Goal: Information Seeking & Learning: Find specific fact

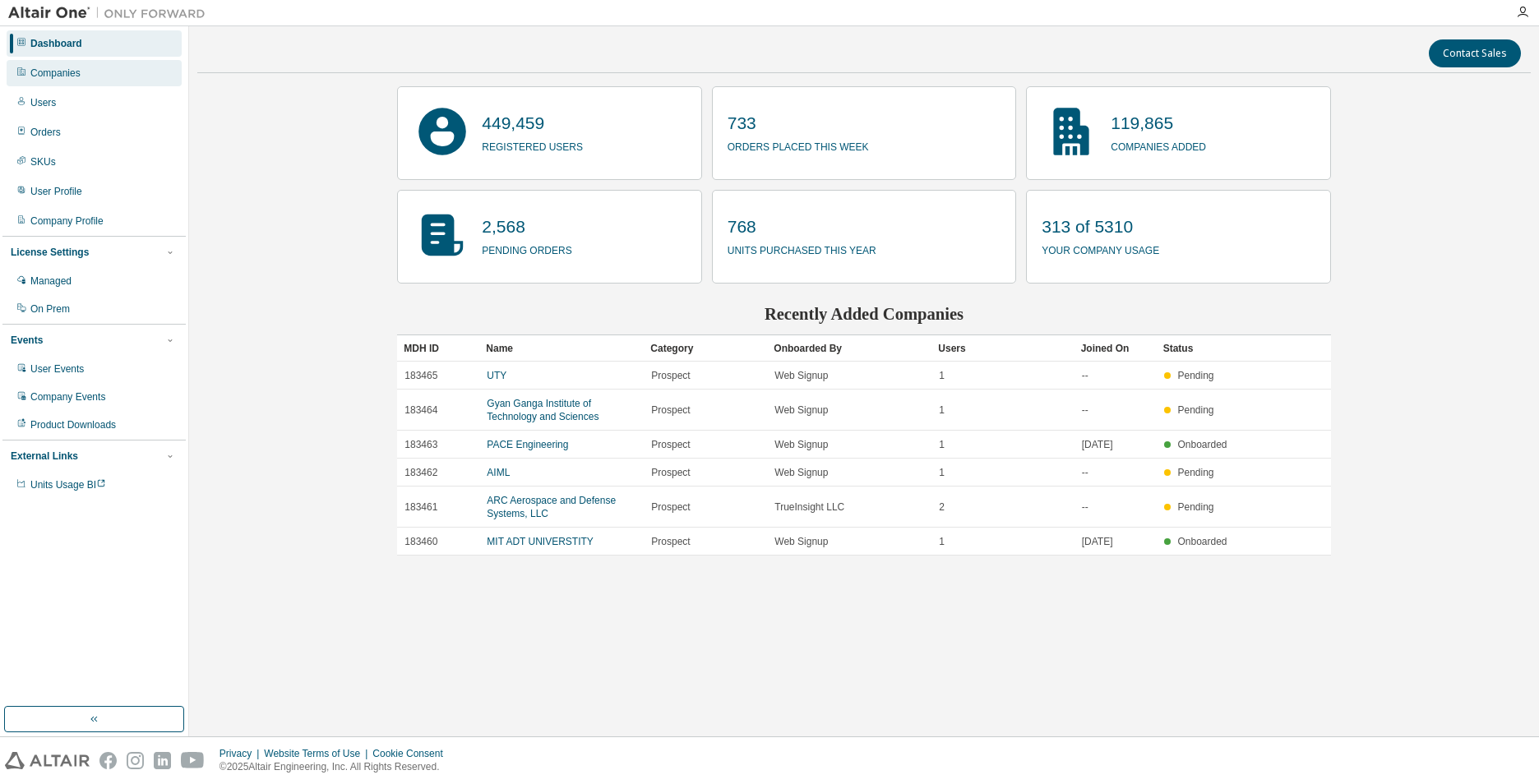
click at [65, 70] on div "Companies" at bounding box center [56, 73] width 50 height 13
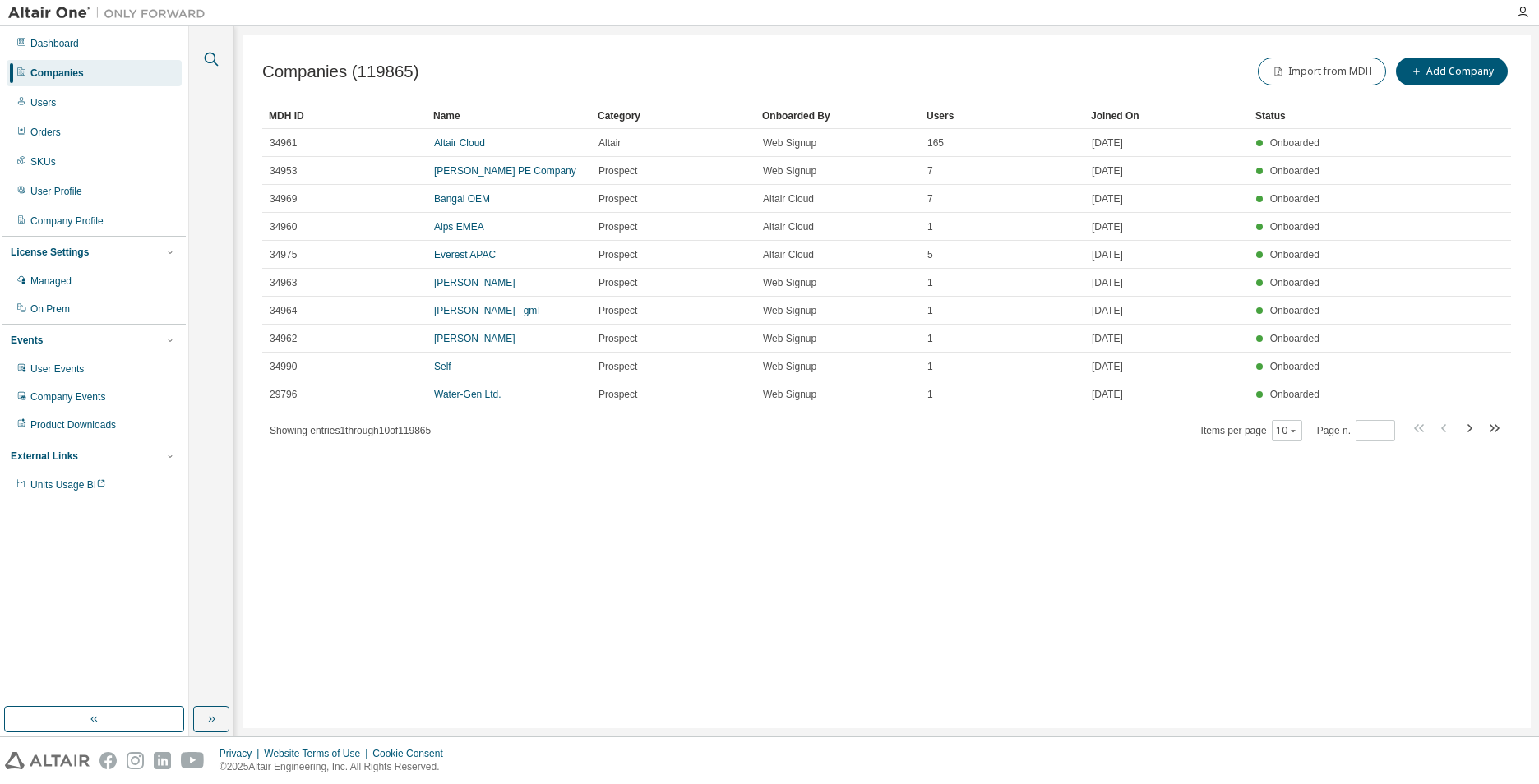
click at [216, 59] on icon "button" at bounding box center [211, 58] width 19 height 19
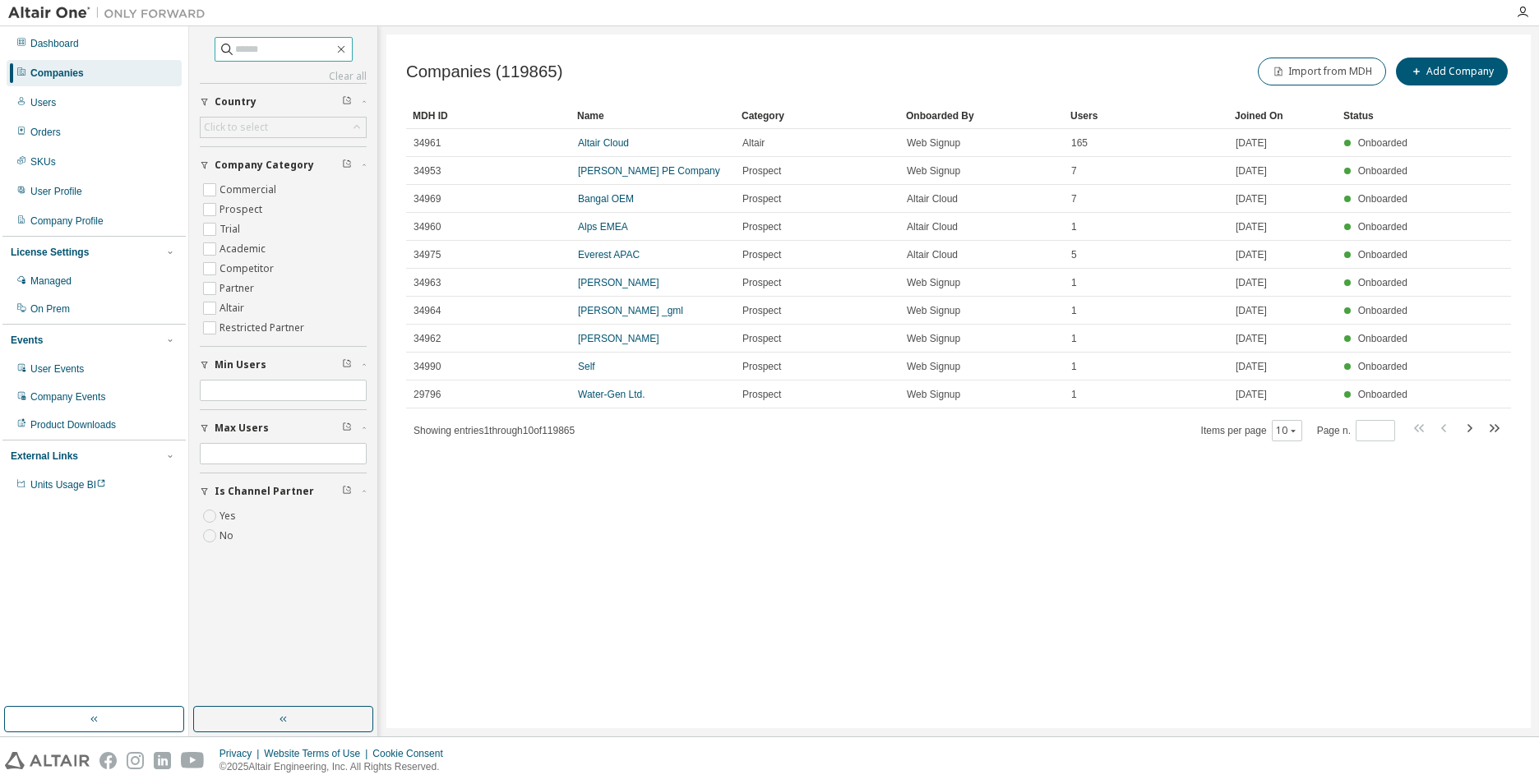
click at [280, 52] on input "text" at bounding box center [284, 49] width 99 height 17
click at [289, 45] on input "******" at bounding box center [284, 49] width 99 height 17
type input "******"
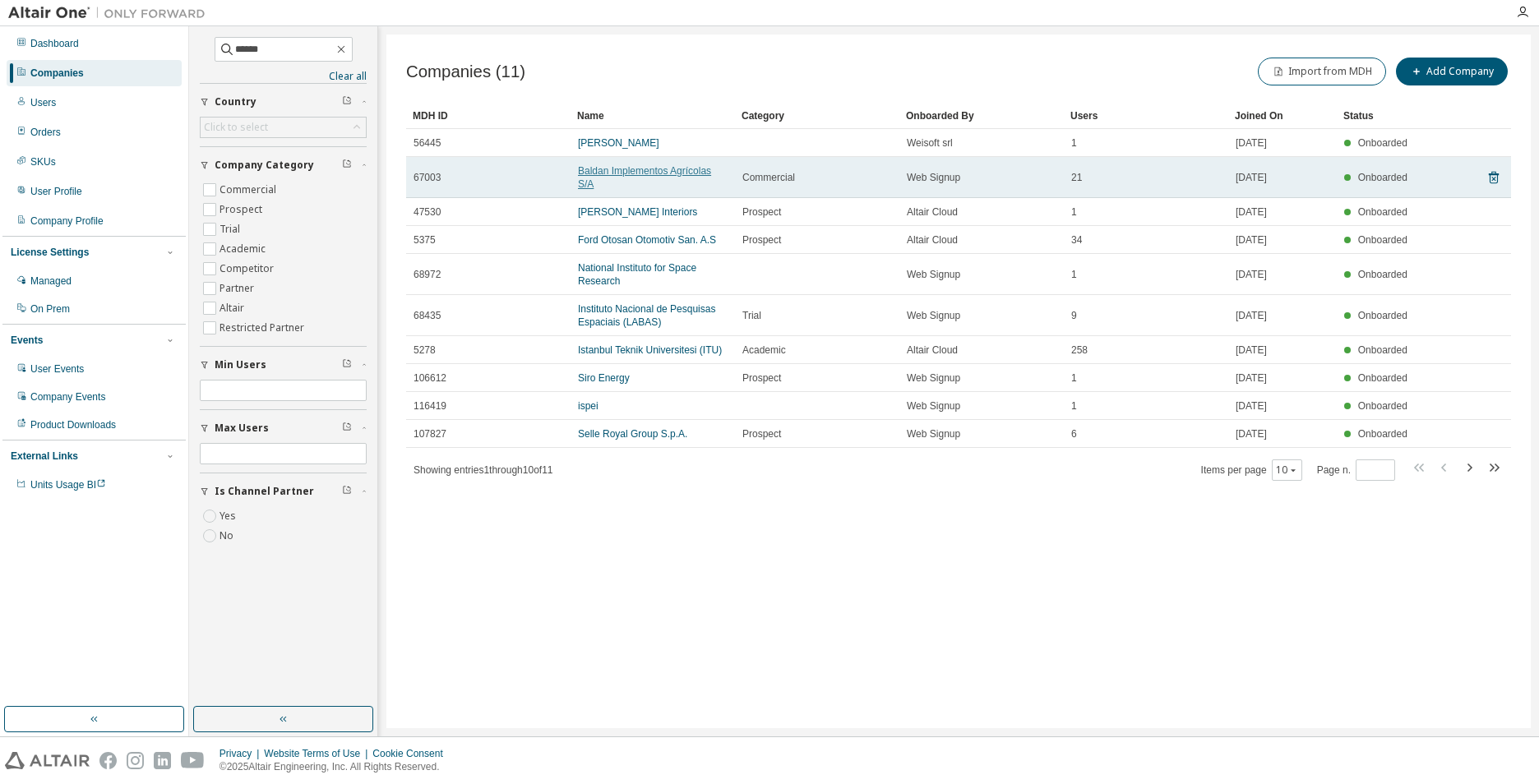
click at [634, 171] on link "Baldan Implementos Agrícolas S/A" at bounding box center [644, 177] width 133 height 25
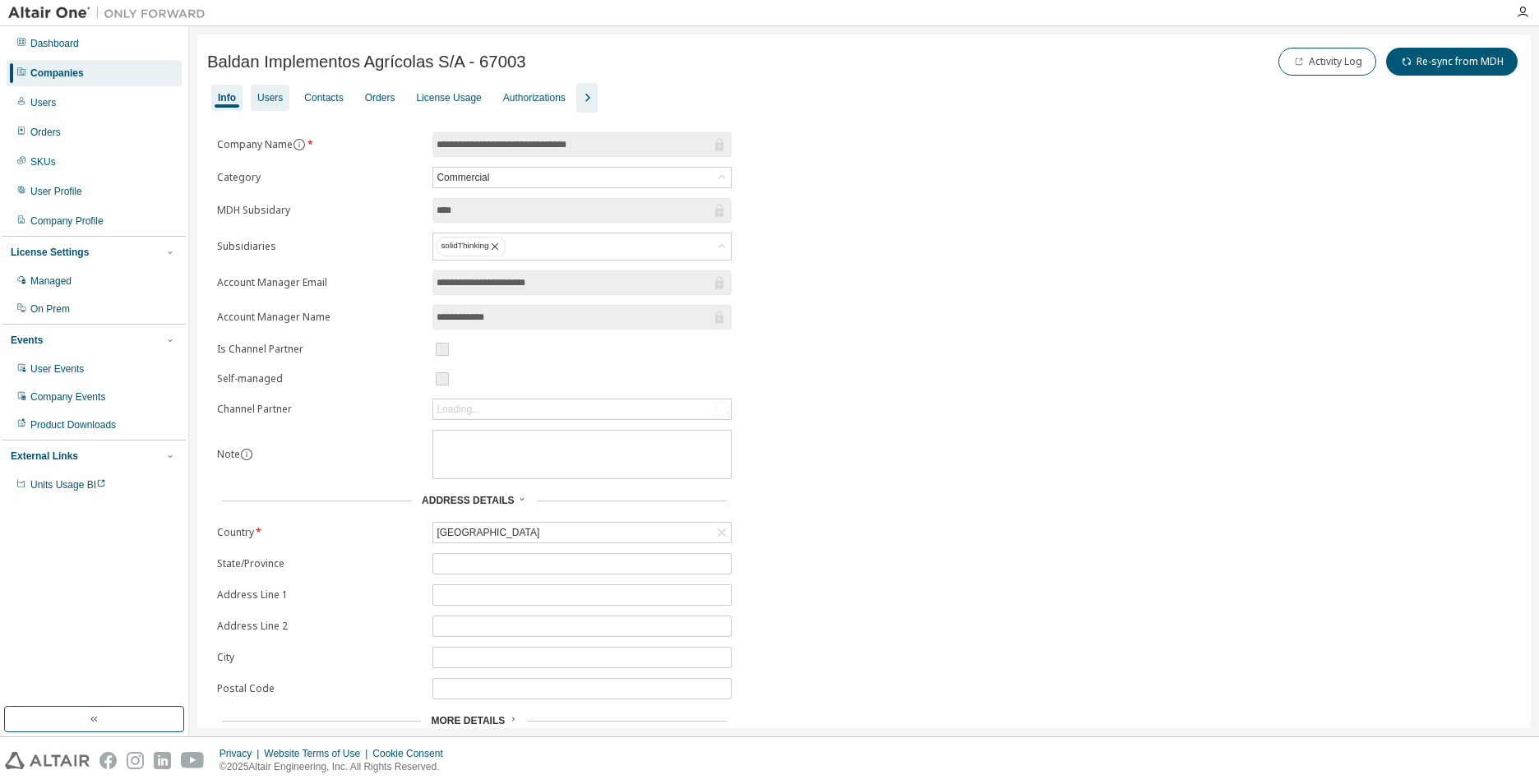
click at [272, 96] on div "Users" at bounding box center [270, 98] width 26 height 13
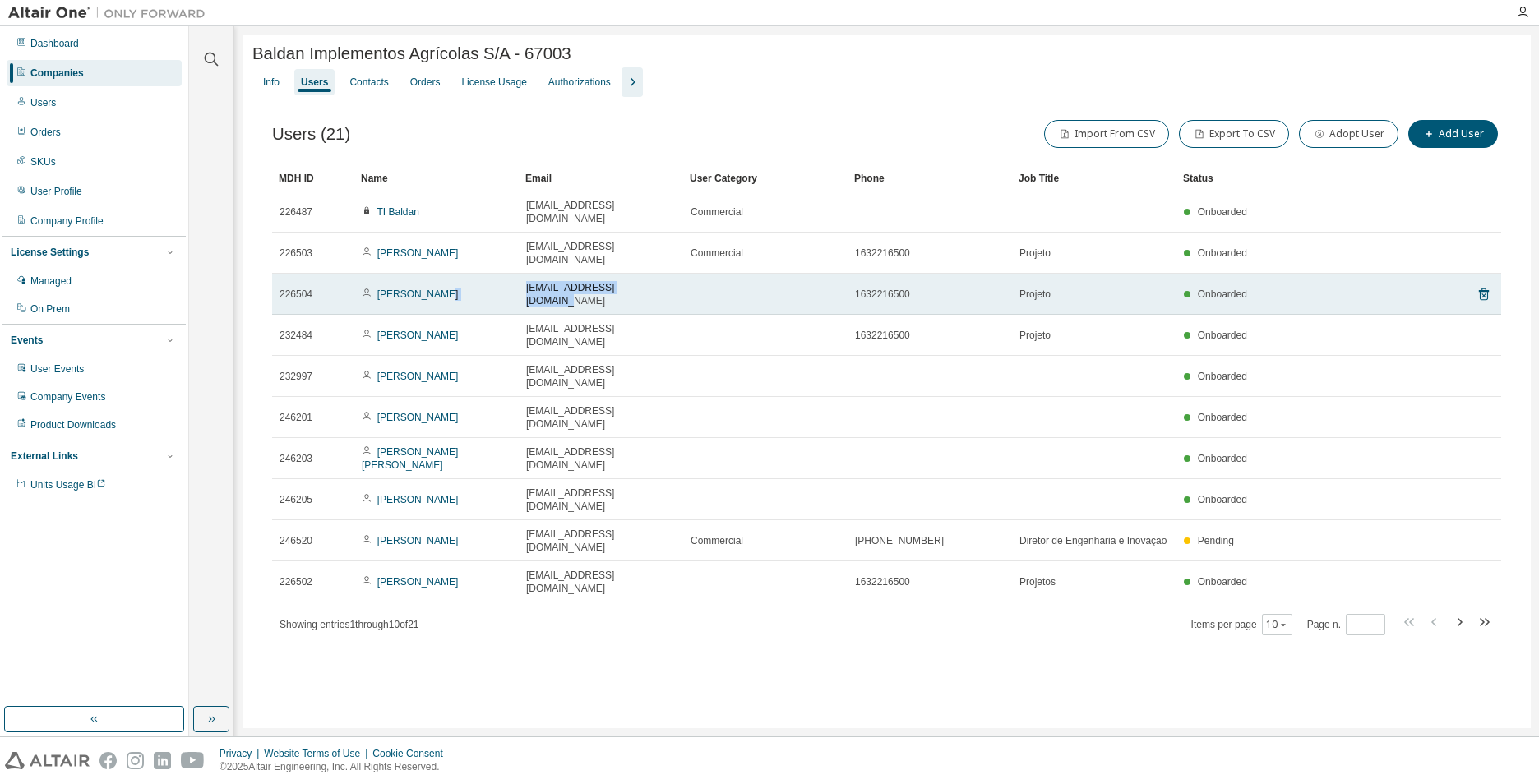
drag, startPoint x: 657, startPoint y: 268, endPoint x: 518, endPoint y: 267, distance: 139.0
click at [518, 274] on tr "226504 Abel Moreira anmoreira@baldan.com.br 1632216500 Projeto Onboarded" at bounding box center [886, 294] width 1229 height 41
copy tr "anmoreira@baldan.com.br"
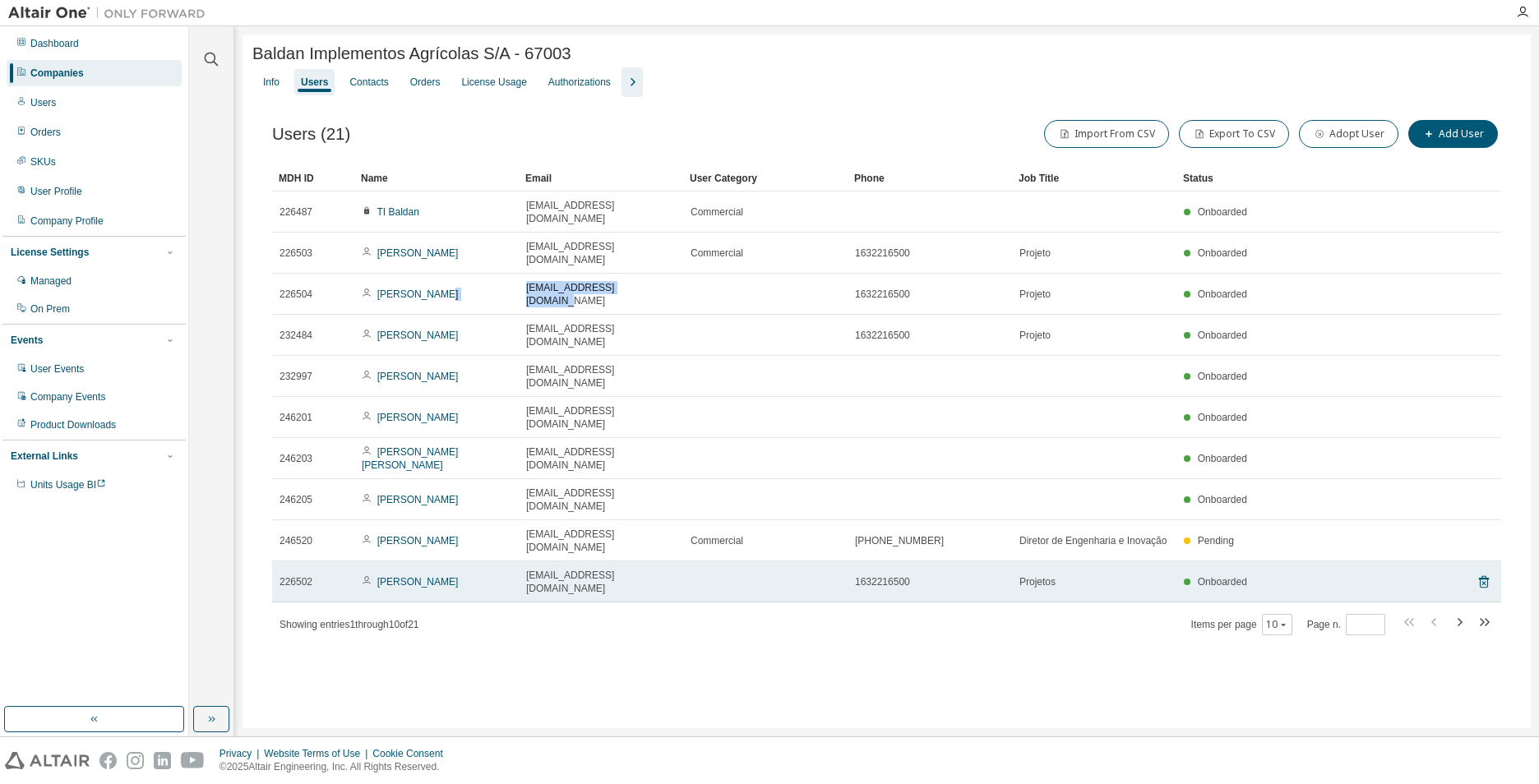
drag, startPoint x: 650, startPoint y: 464, endPoint x: 506, endPoint y: 467, distance: 144.0
click at [506, 561] on tr "226502 Fabio Conceição fconceicao@baldan.com.br 1632216500 Projetos Onboarded" at bounding box center [886, 581] width 1229 height 41
copy tr "Fabio Conceição fconceicao@baldan.com.br"
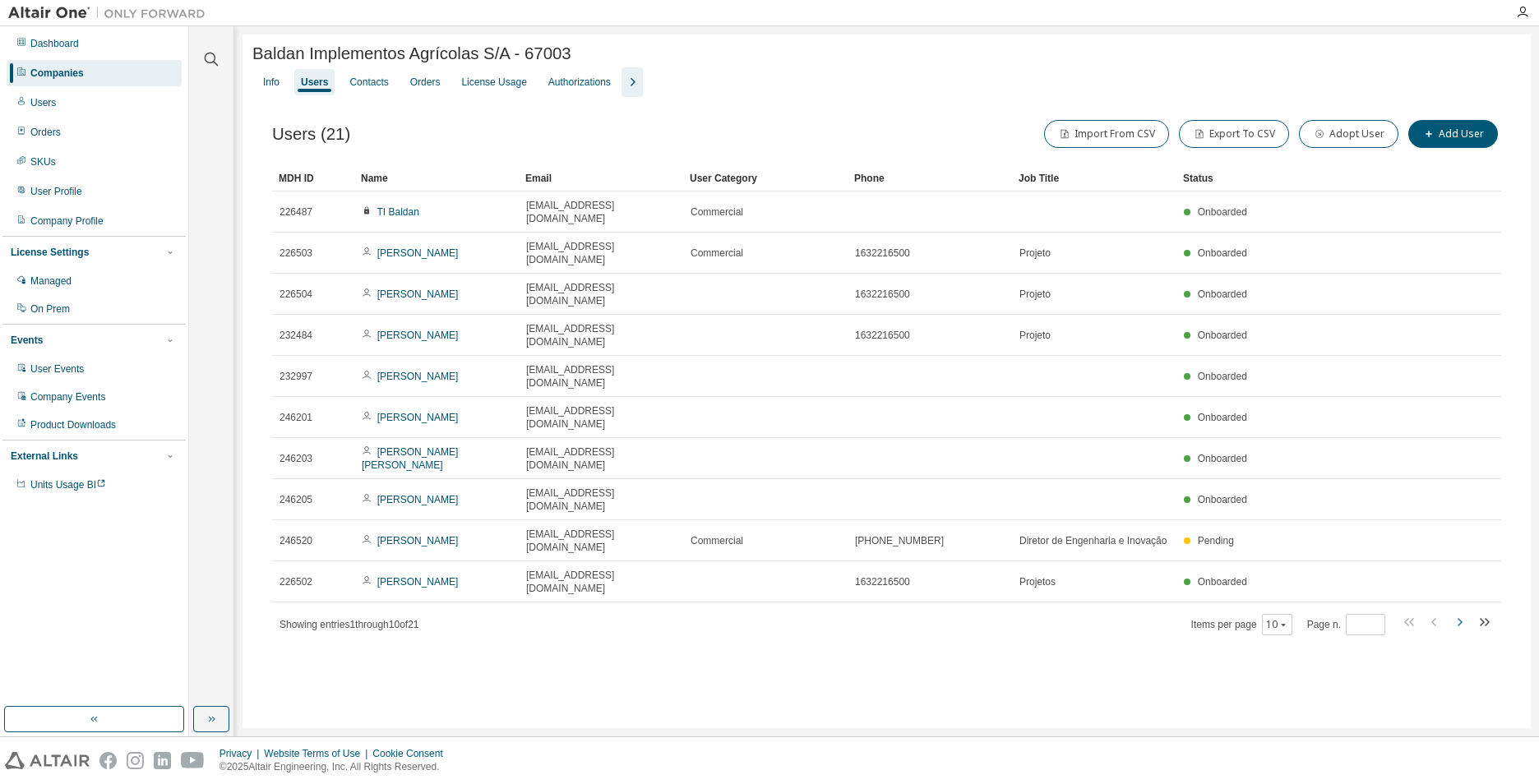
click at [1462, 612] on icon "button" at bounding box center [1458, 621] width 19 height 19
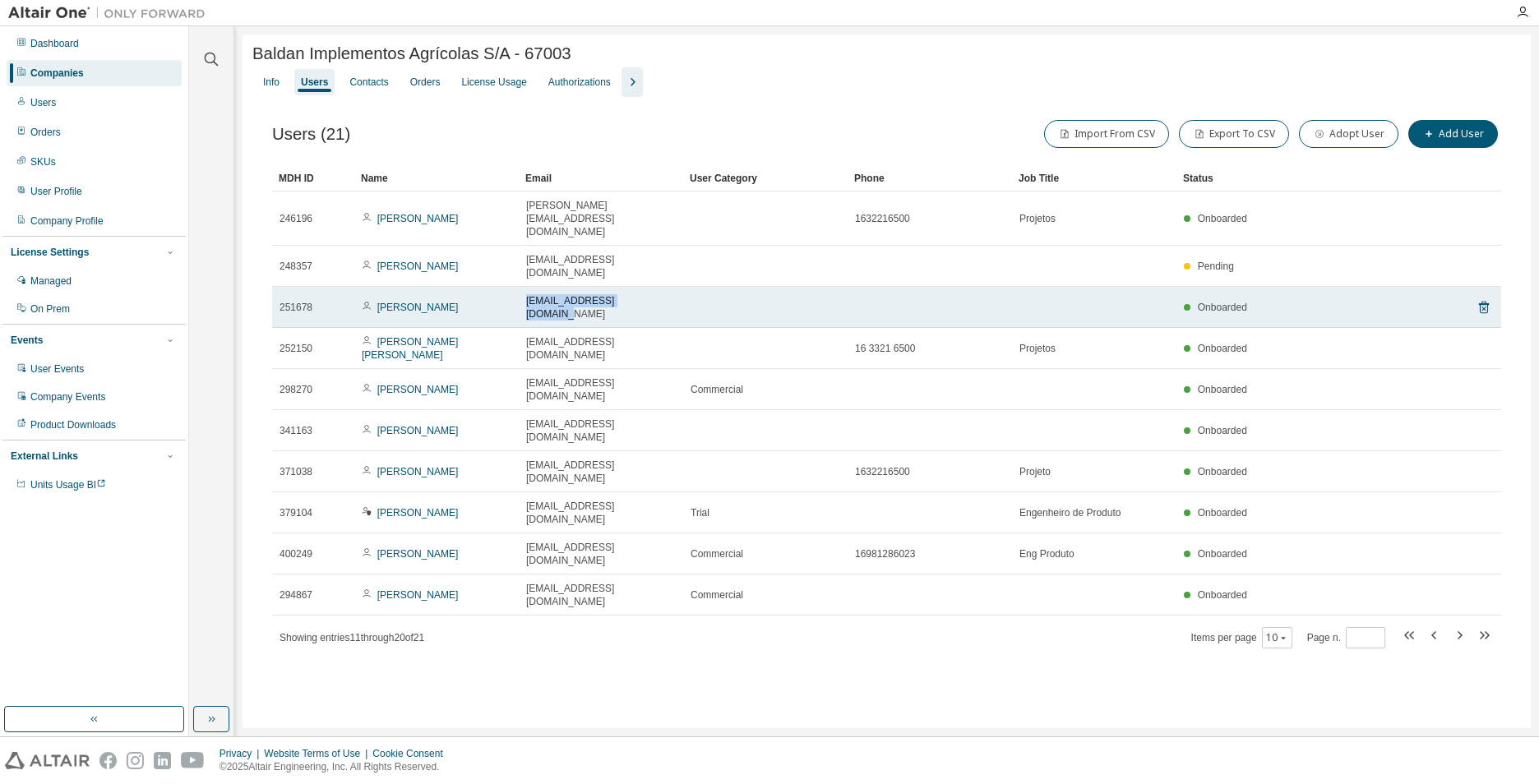
drag, startPoint x: 652, startPoint y: 270, endPoint x: 520, endPoint y: 270, distance: 132.0
click at [520, 287] on td "eacardoso@baldan.com.br" at bounding box center [601, 307] width 165 height 41
copy span "eacardoso@baldan.com.br"
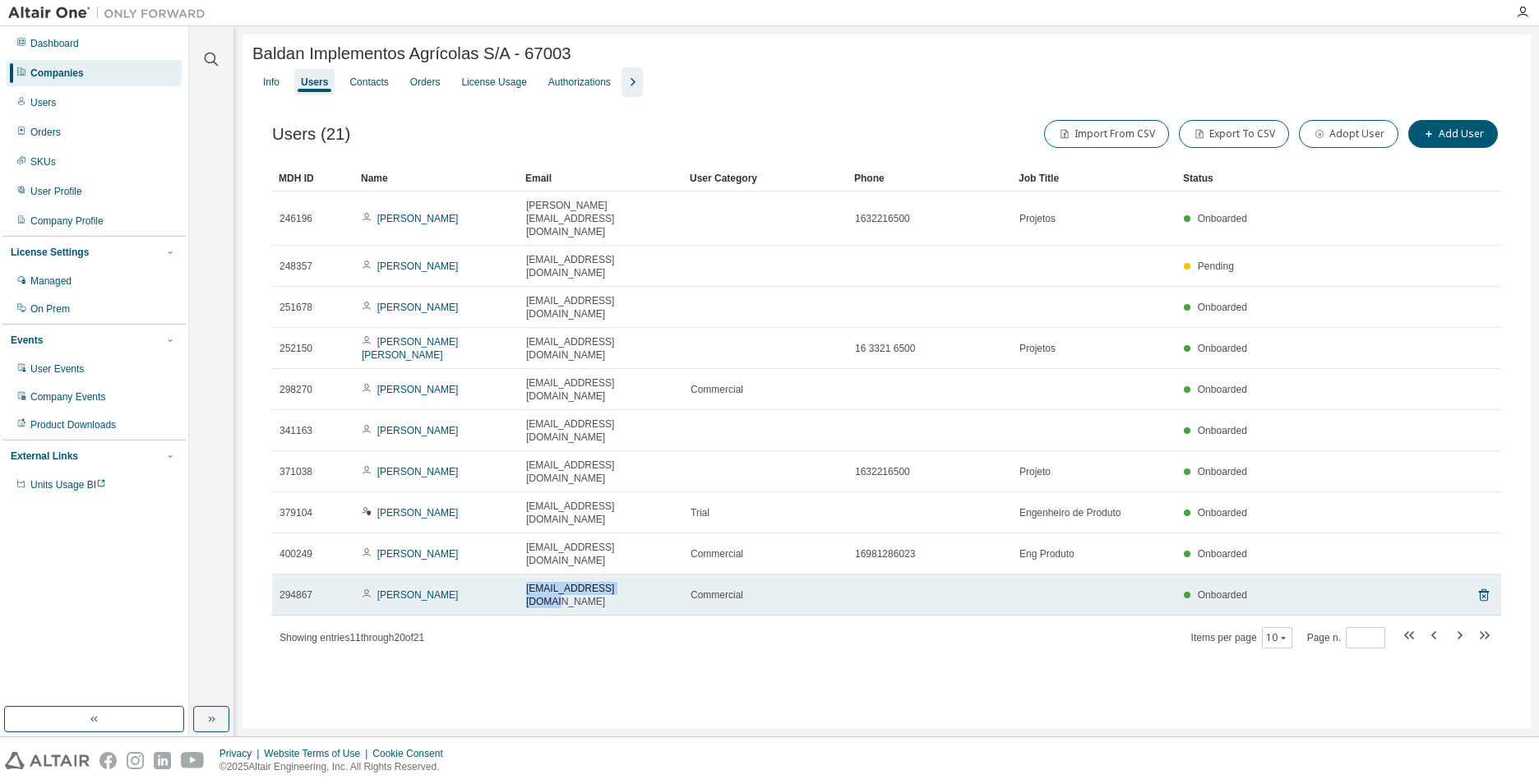
drag, startPoint x: 632, startPoint y: 461, endPoint x: 522, endPoint y: 464, distance: 110.0
click at [522, 575] on td "edolivo@baldan.com.br" at bounding box center [601, 595] width 165 height 41
copy span "edolivo@baldan.com.br"
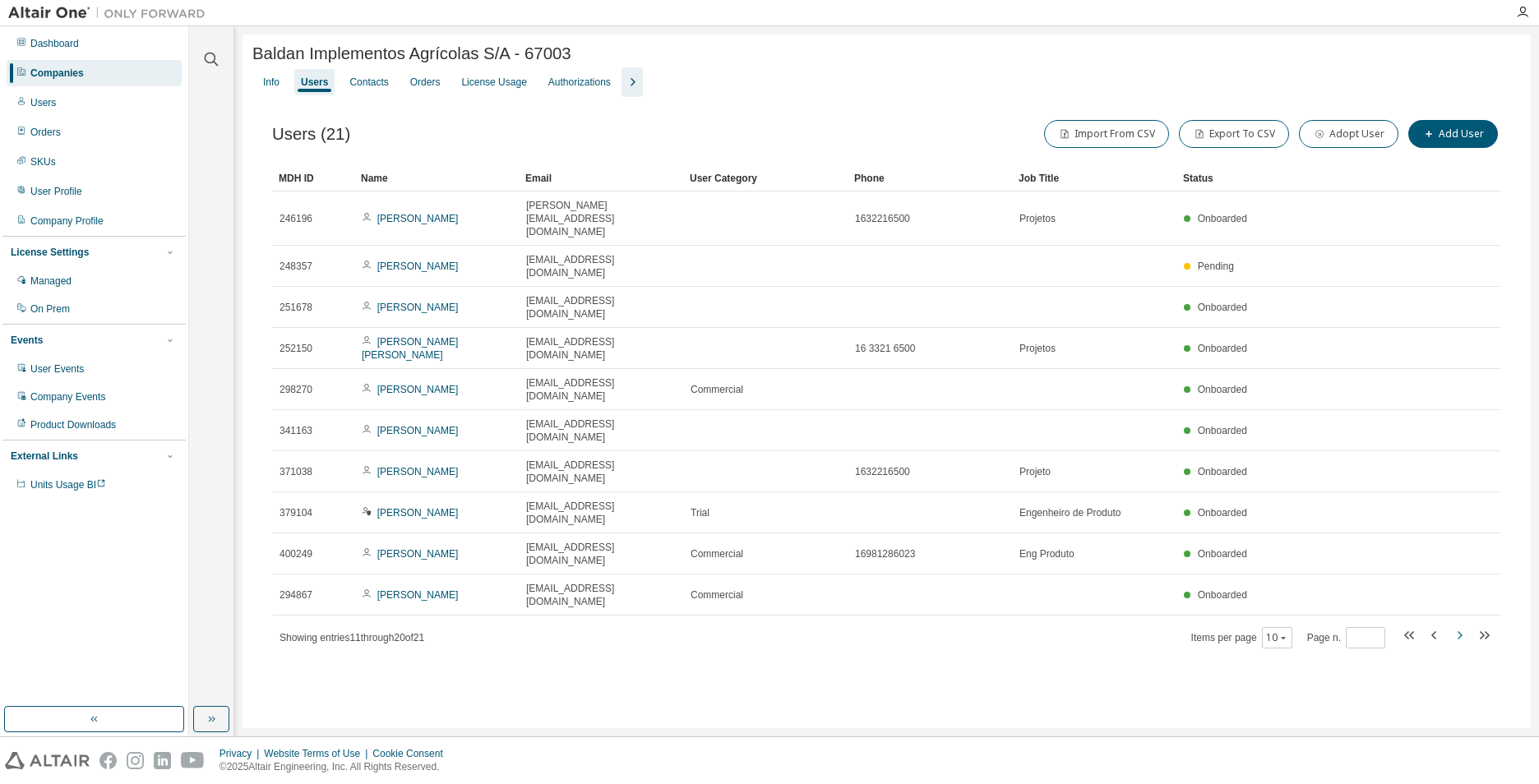
click at [1457, 626] on icon "button" at bounding box center [1458, 635] width 19 height 19
type input "*"
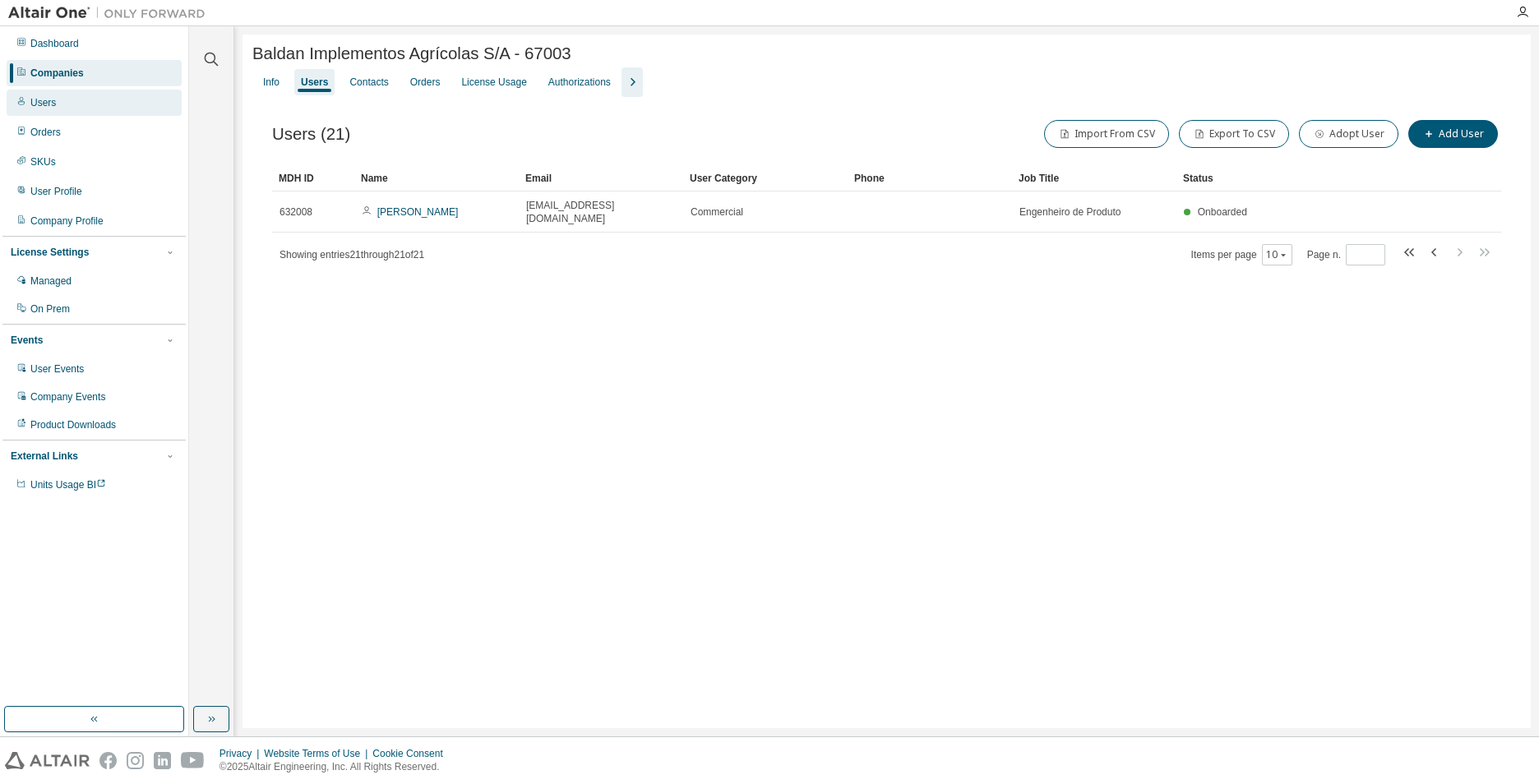
click at [47, 107] on div "Users" at bounding box center [44, 103] width 26 height 13
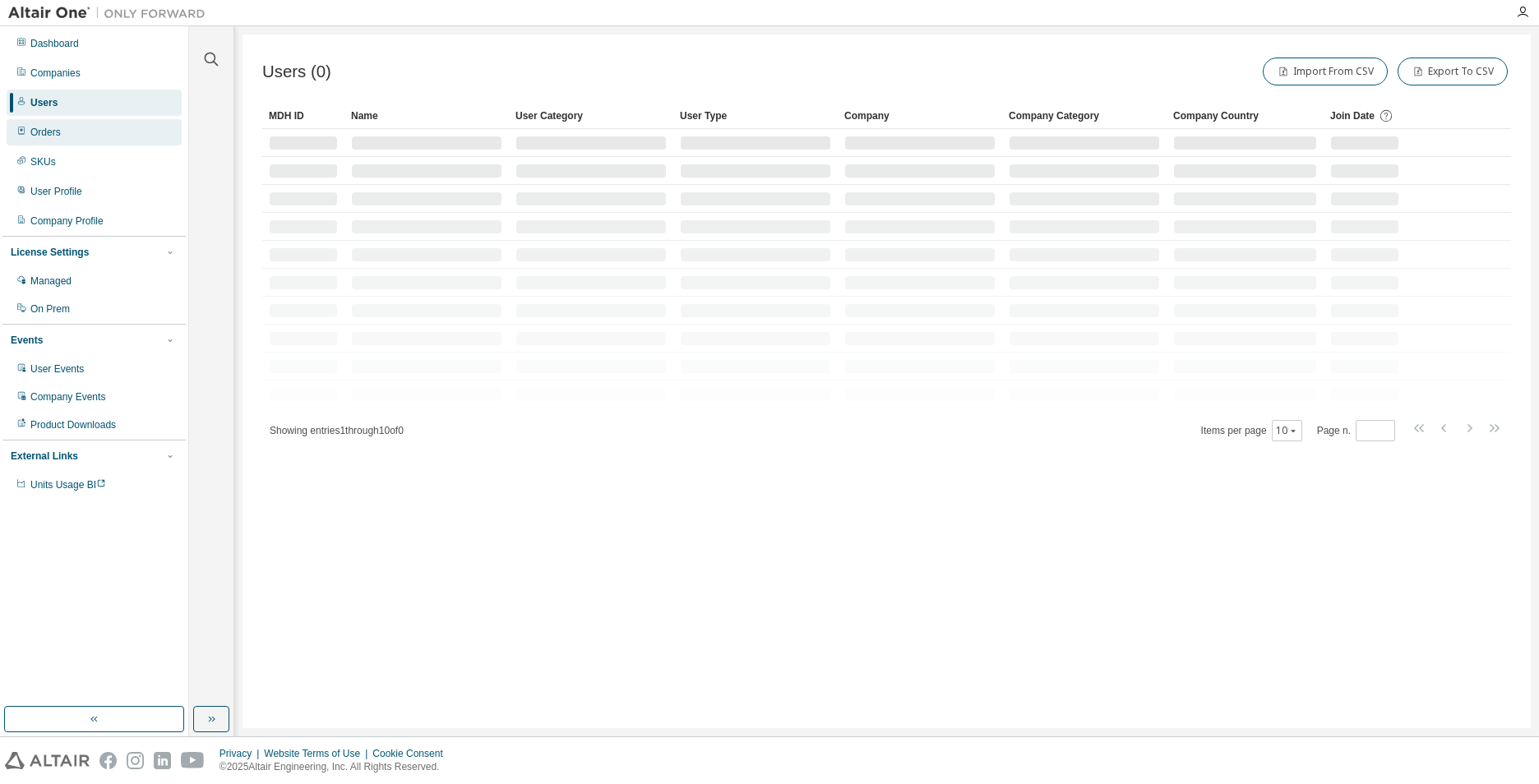
click at [49, 133] on div "Orders" at bounding box center [45, 132] width 31 height 13
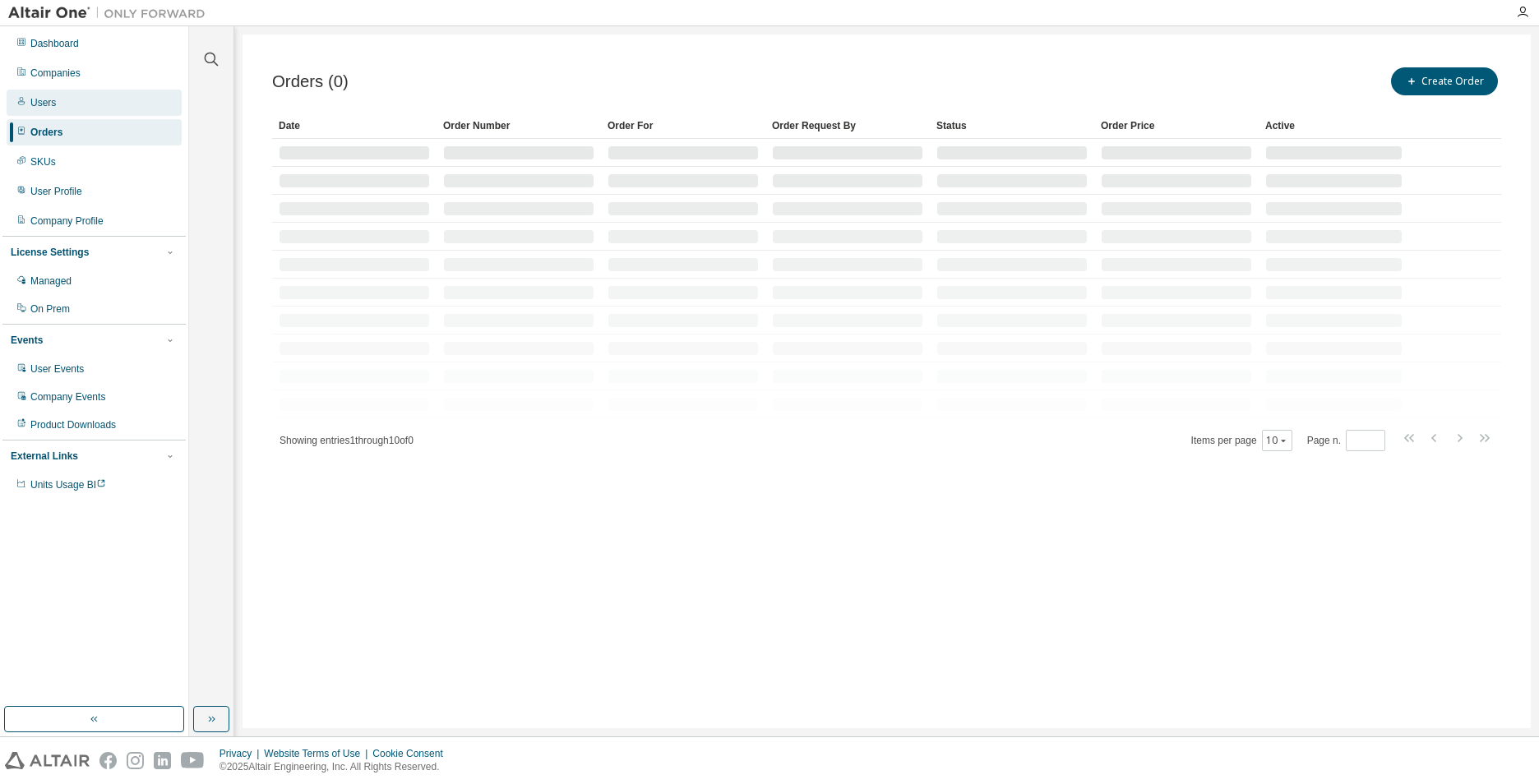
click at [51, 106] on div "Users" at bounding box center [44, 103] width 26 height 13
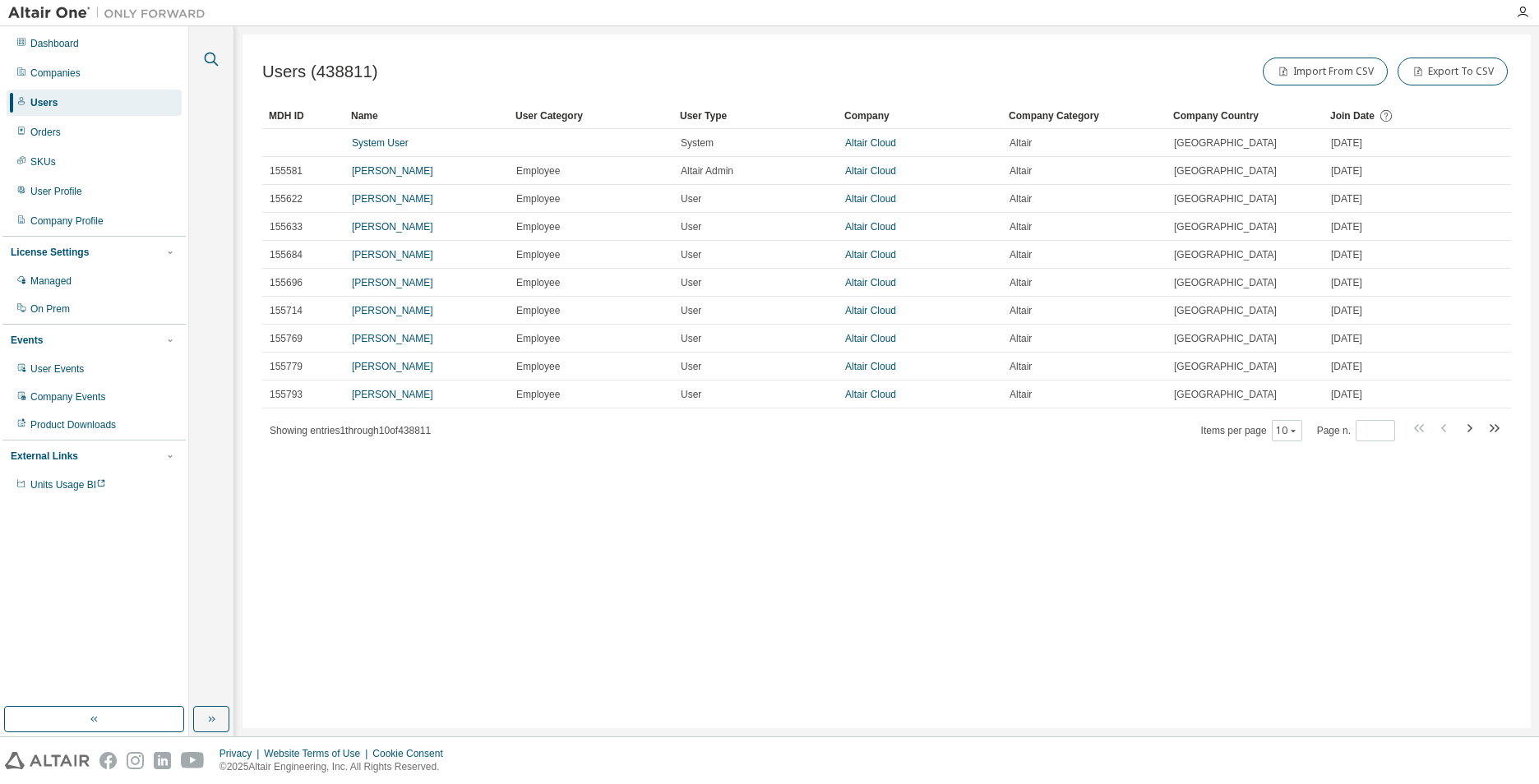
click at [211, 59] on icon "button" at bounding box center [211, 58] width 19 height 19
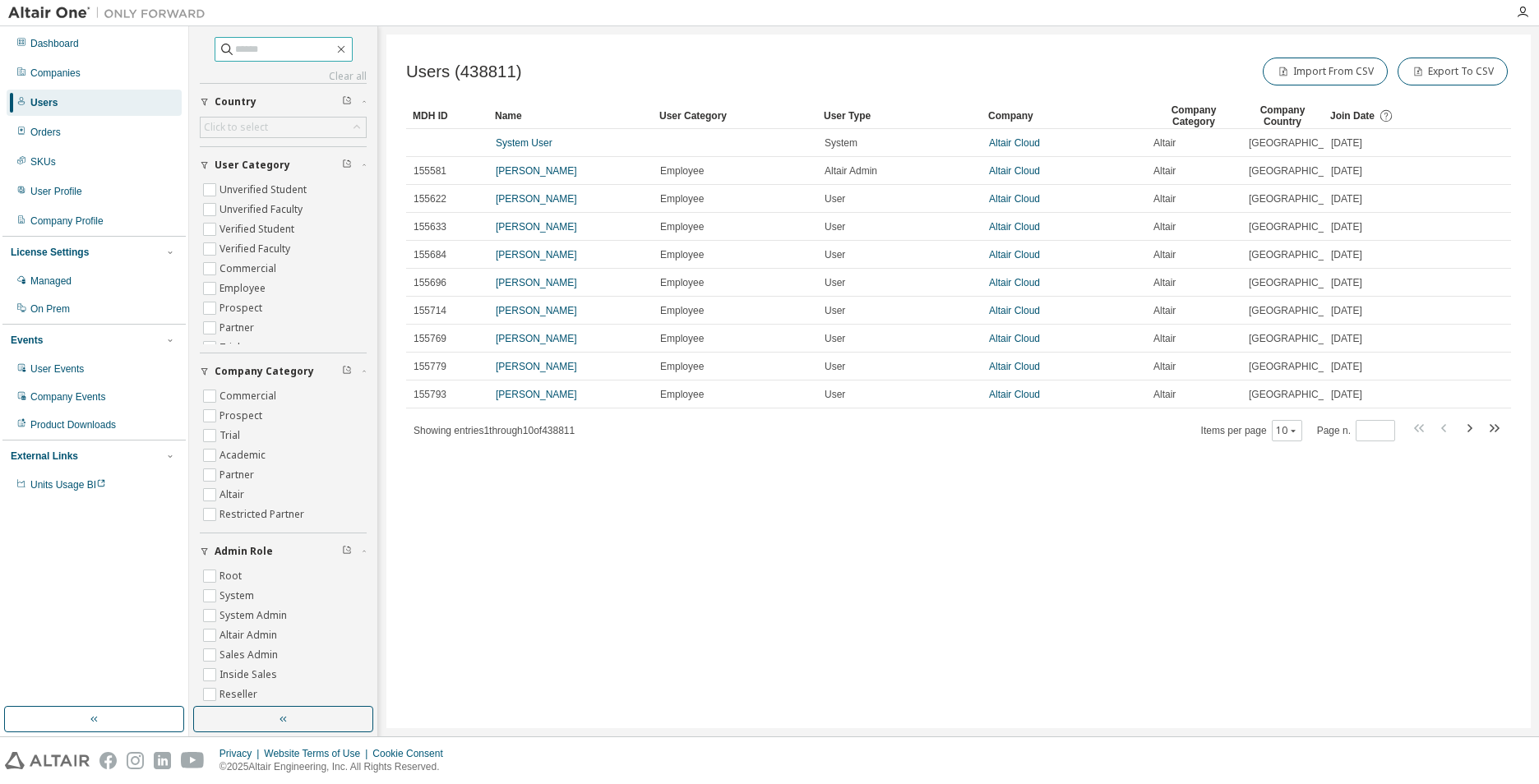
click at [238, 55] on input "text" at bounding box center [284, 49] width 99 height 17
type input "********"
